Goal: Information Seeking & Learning: Learn about a topic

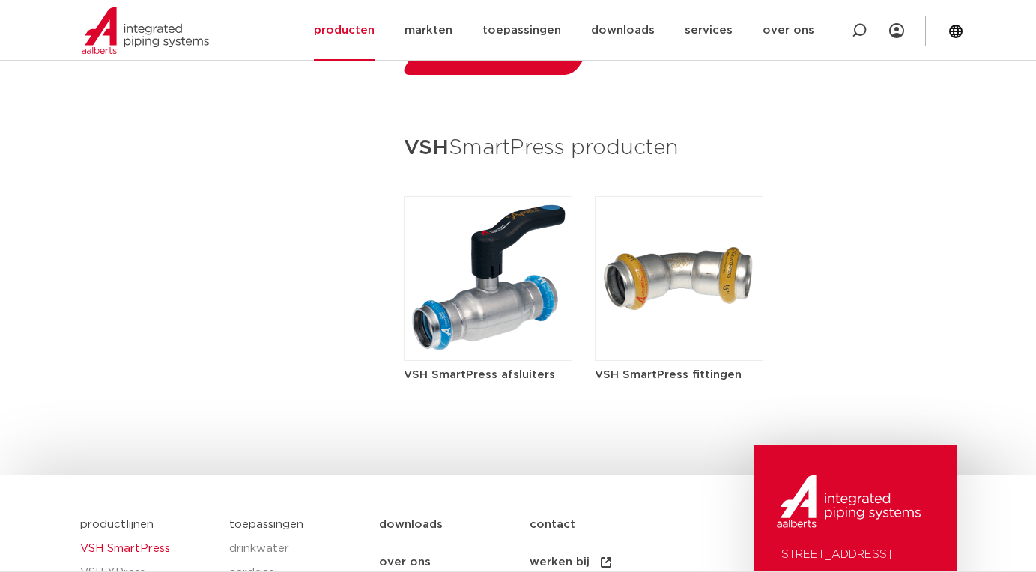
scroll to position [1514, 0]
click at [509, 332] on img at bounding box center [488, 278] width 169 height 165
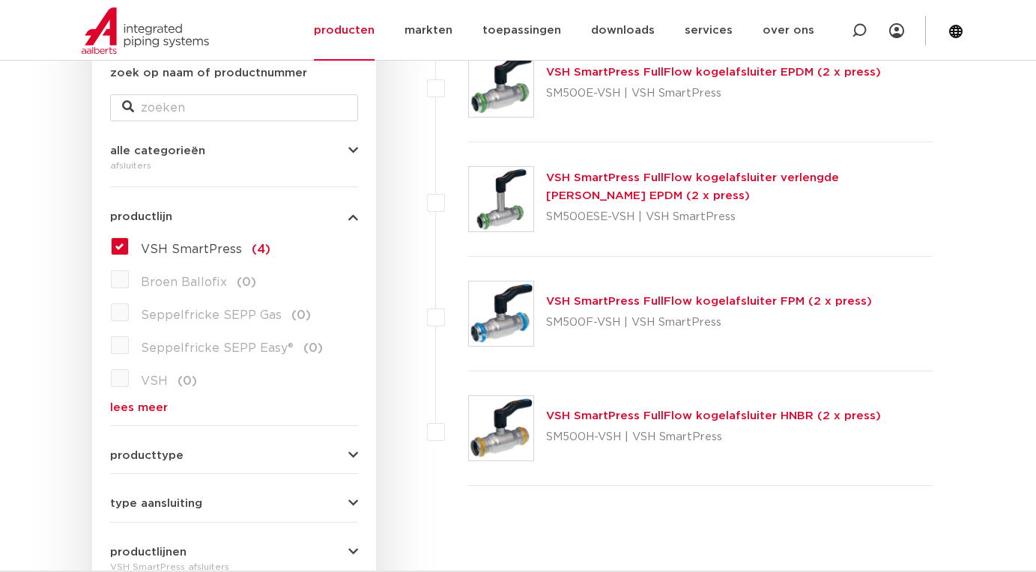
scroll to position [251, 0]
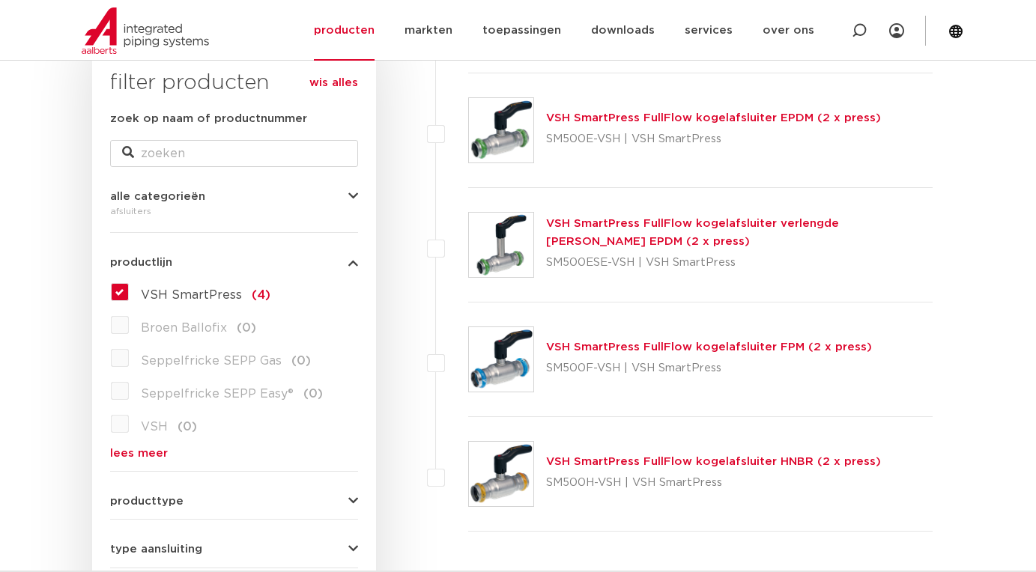
click at [629, 226] on link "VSH SmartPress FullFlow kogelafsluiter verlengde spindel EPDM (2 x press)" at bounding box center [692, 232] width 293 height 29
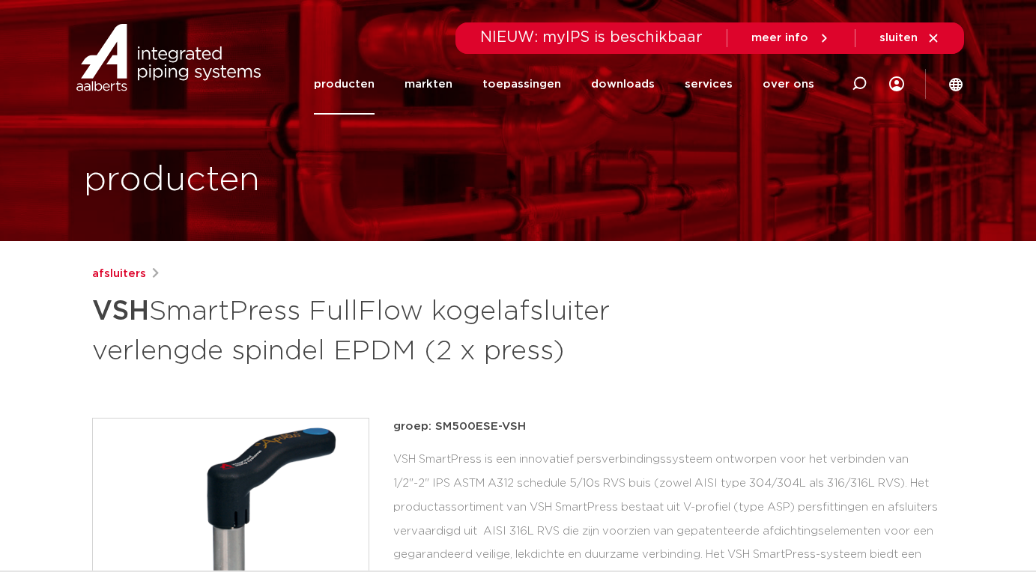
click at [372, 86] on link "producten" at bounding box center [344, 84] width 61 height 61
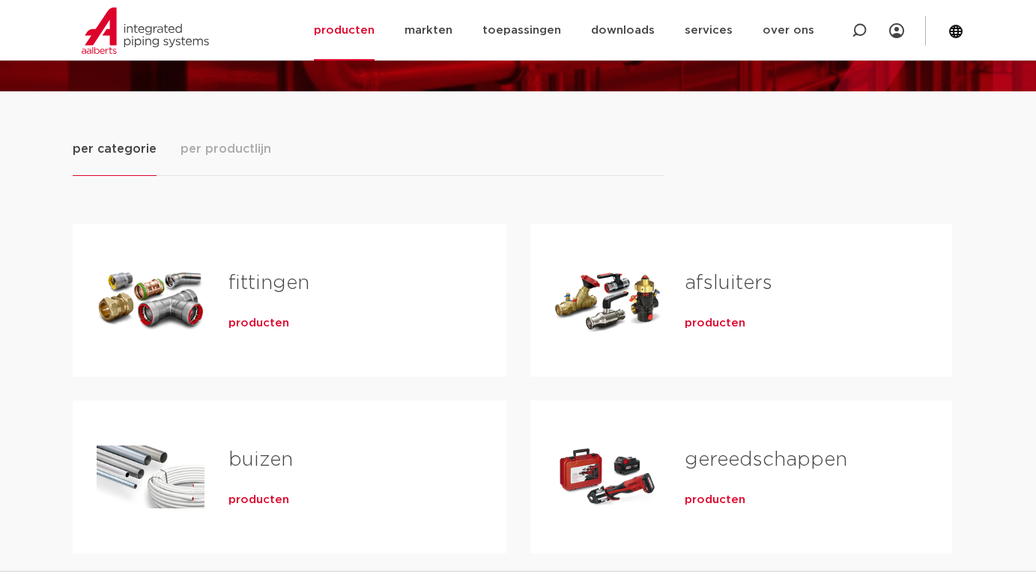
scroll to position [187, 0]
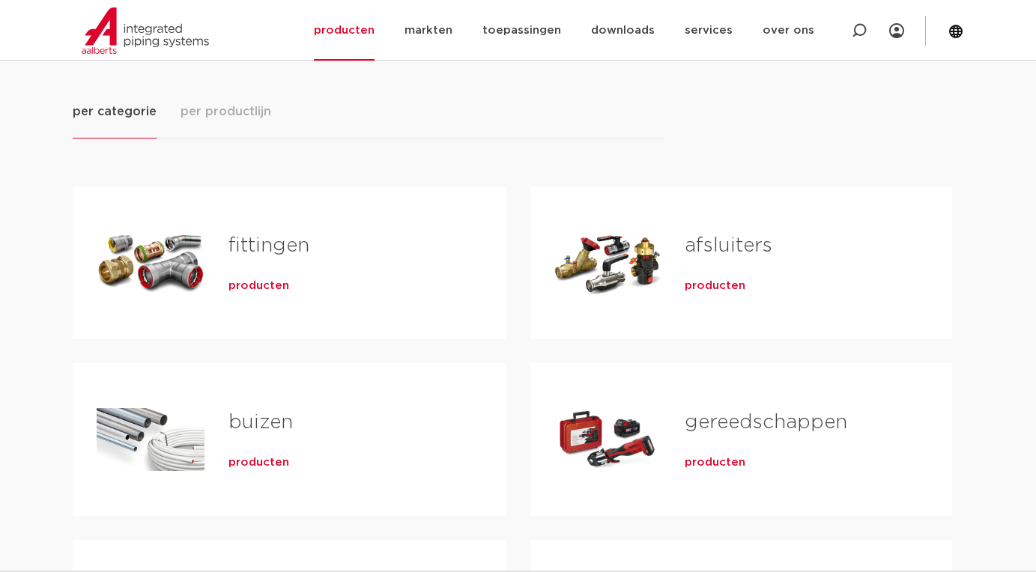
click at [605, 274] on div "Tabs. Open items met enter of spatie, sluit af met escape en navigeer met de pi…" at bounding box center [608, 263] width 107 height 105
click at [702, 286] on span "producten" at bounding box center [715, 286] width 61 height 15
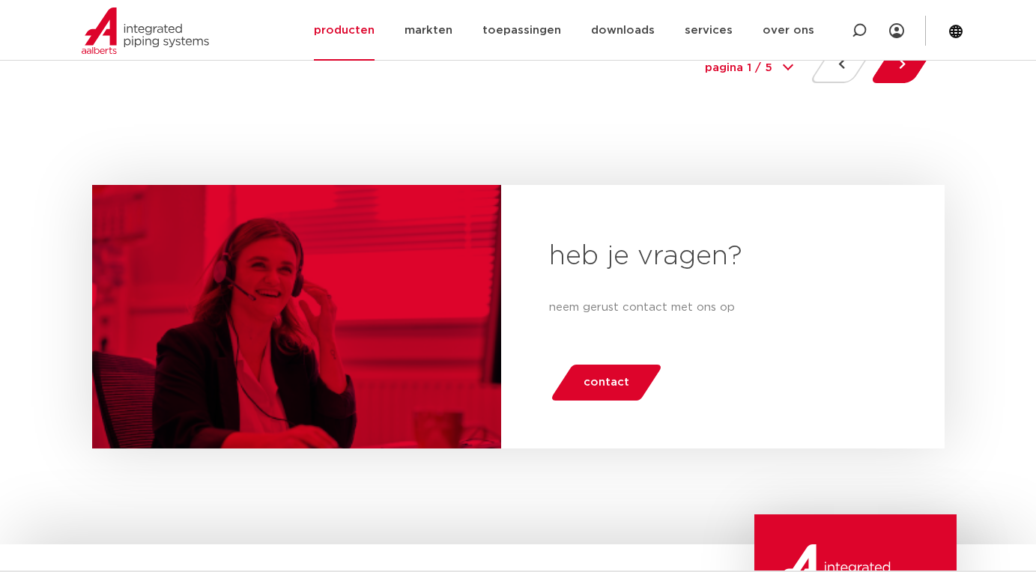
scroll to position [7188, 0]
